Goal: Transaction & Acquisition: Purchase product/service

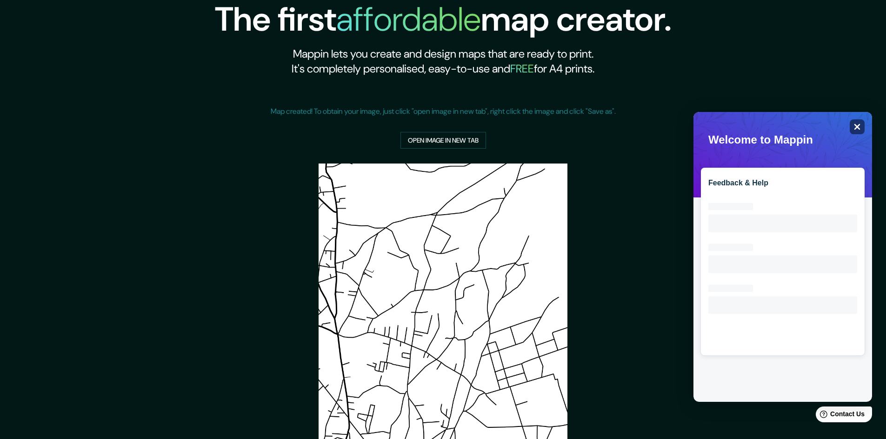
click at [855, 123] on icon "Close" at bounding box center [856, 126] width 7 height 7
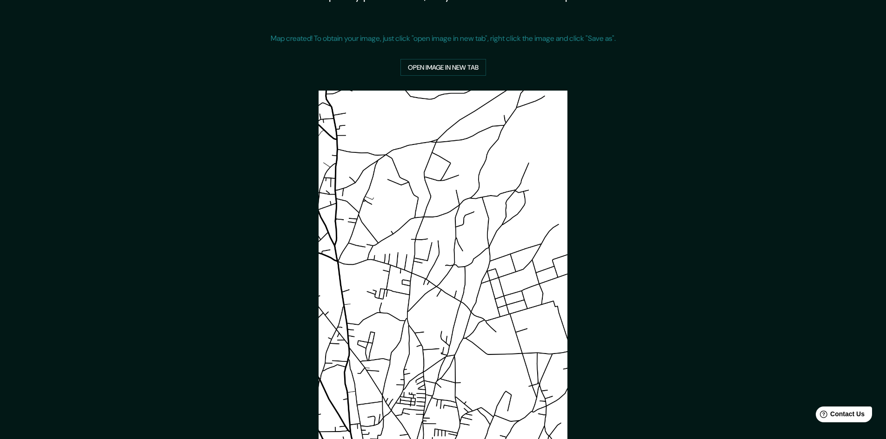
scroll to position [151, 0]
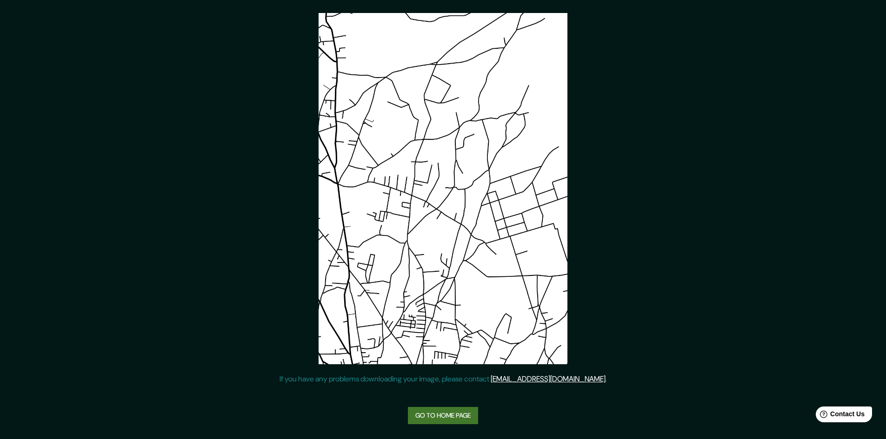
click at [433, 417] on link "Go to home page" at bounding box center [443, 415] width 70 height 17
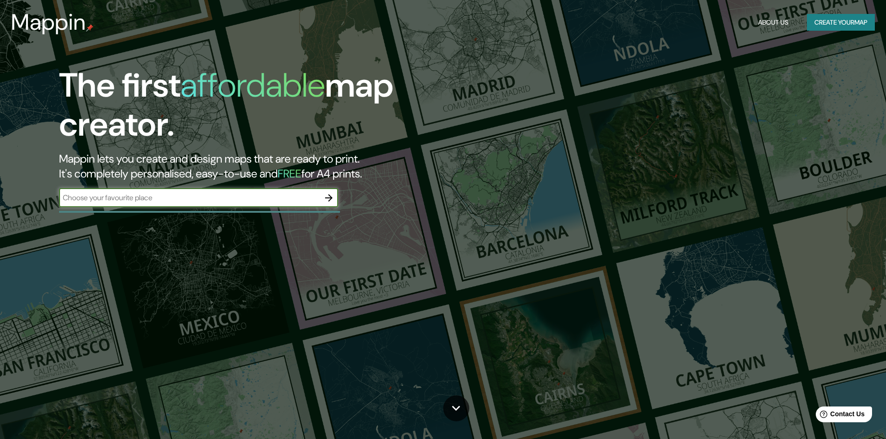
click at [220, 195] on input "text" at bounding box center [189, 197] width 260 height 11
type input "zacatlan puebla"
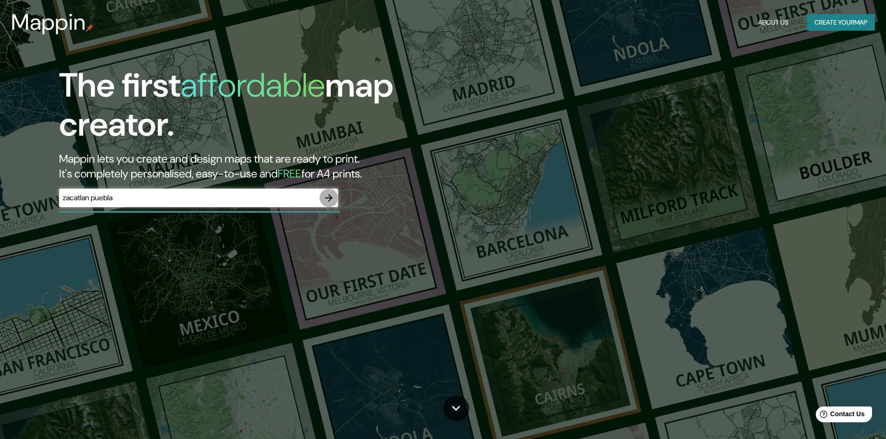
click at [330, 200] on icon "button" at bounding box center [328, 197] width 7 height 7
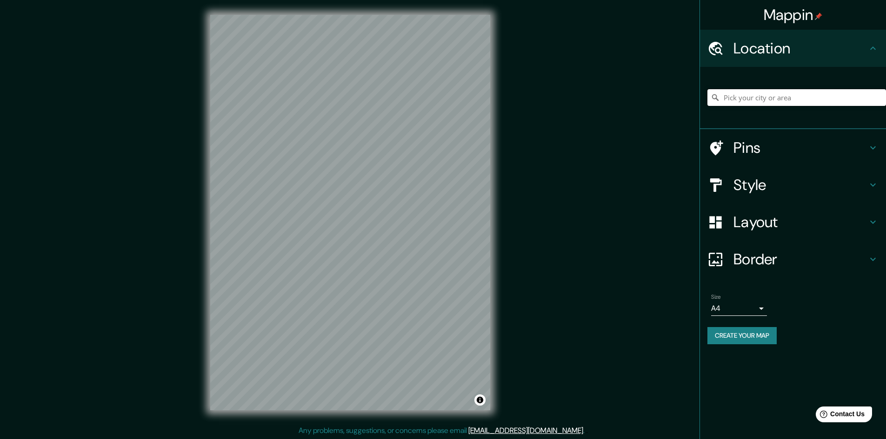
click at [720, 95] on input "Pick your city or area" at bounding box center [796, 97] width 179 height 17
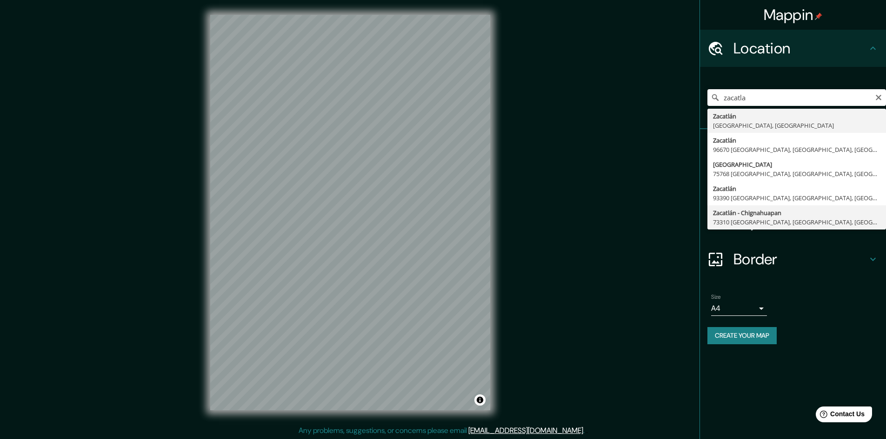
type input "Zacatlán - Chignahuapan, 73310 Zacatlán, Puebla, México"
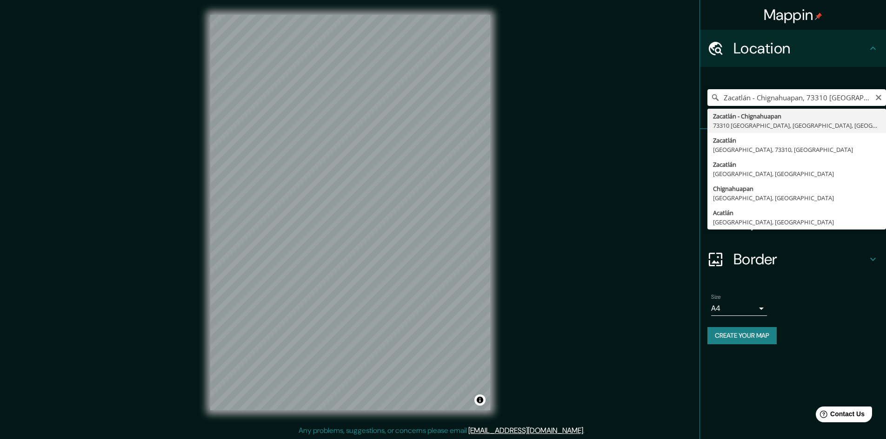
click at [727, 333] on button "Create your map" at bounding box center [741, 335] width 69 height 17
